Goal: Task Accomplishment & Management: Use online tool/utility

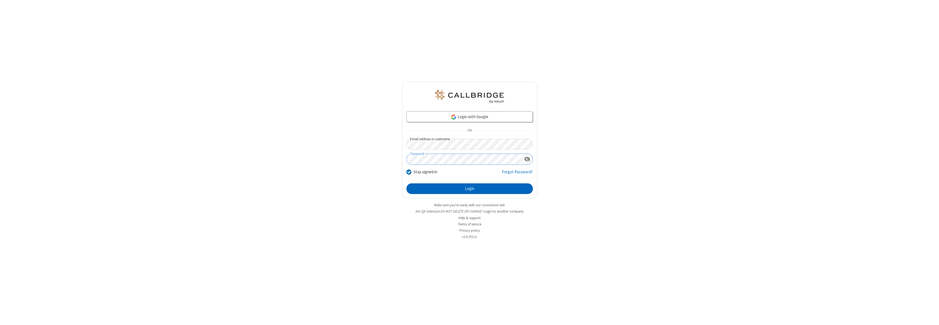
click at [470, 189] on button "Login" at bounding box center [470, 188] width 126 height 11
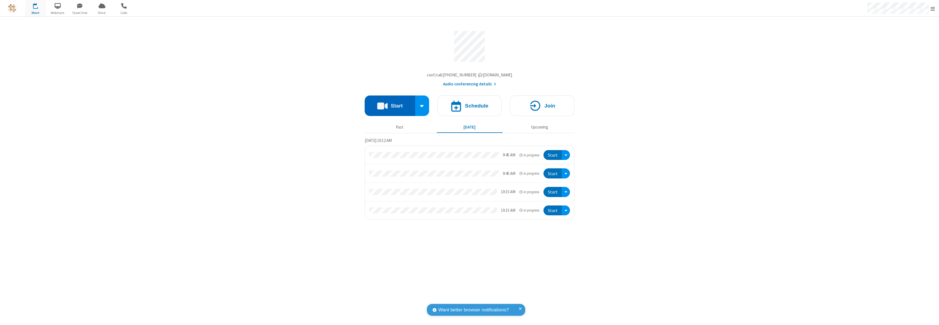
click at [390, 107] on button "Start" at bounding box center [390, 106] width 51 height 20
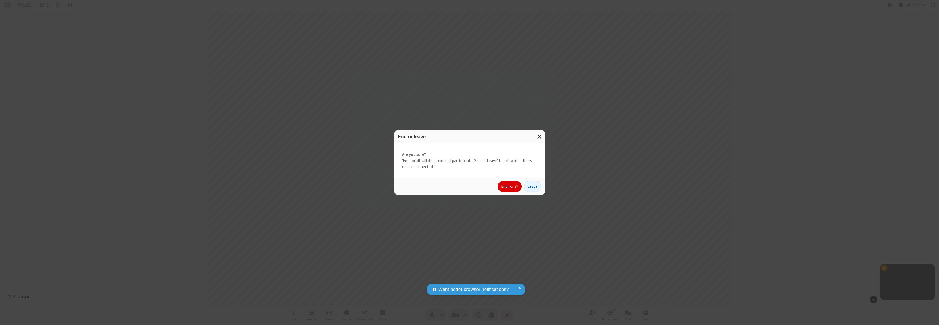
click at [510, 186] on button "End for all" at bounding box center [510, 186] width 24 height 11
